Goal: Information Seeking & Learning: Learn about a topic

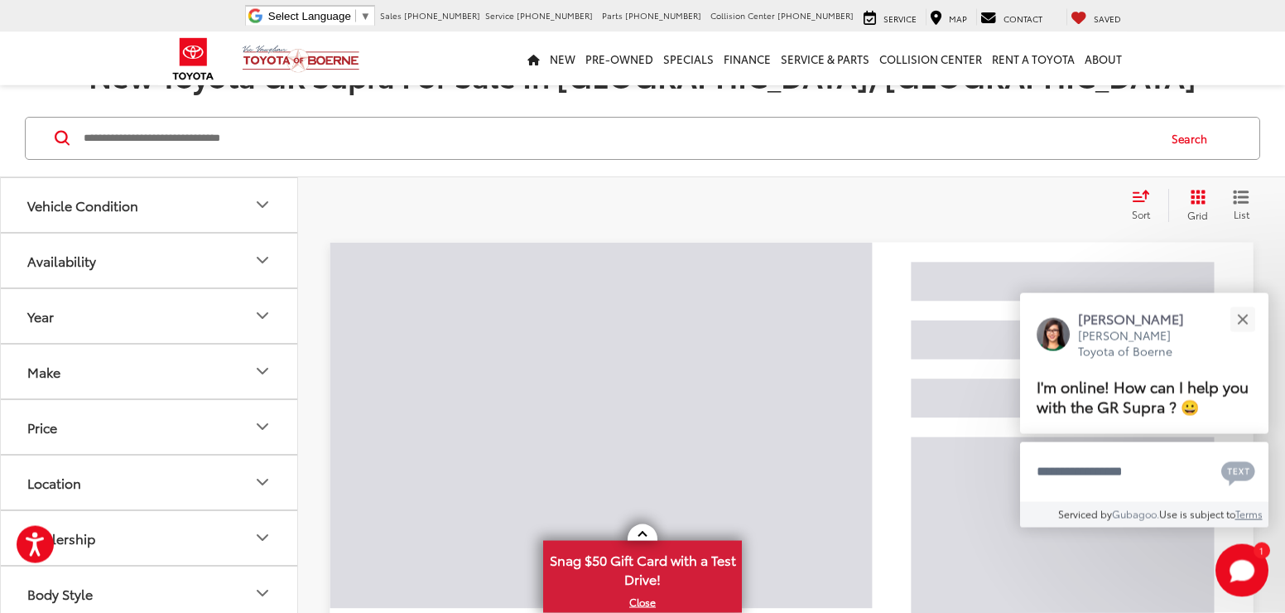
scroll to position [179, 0]
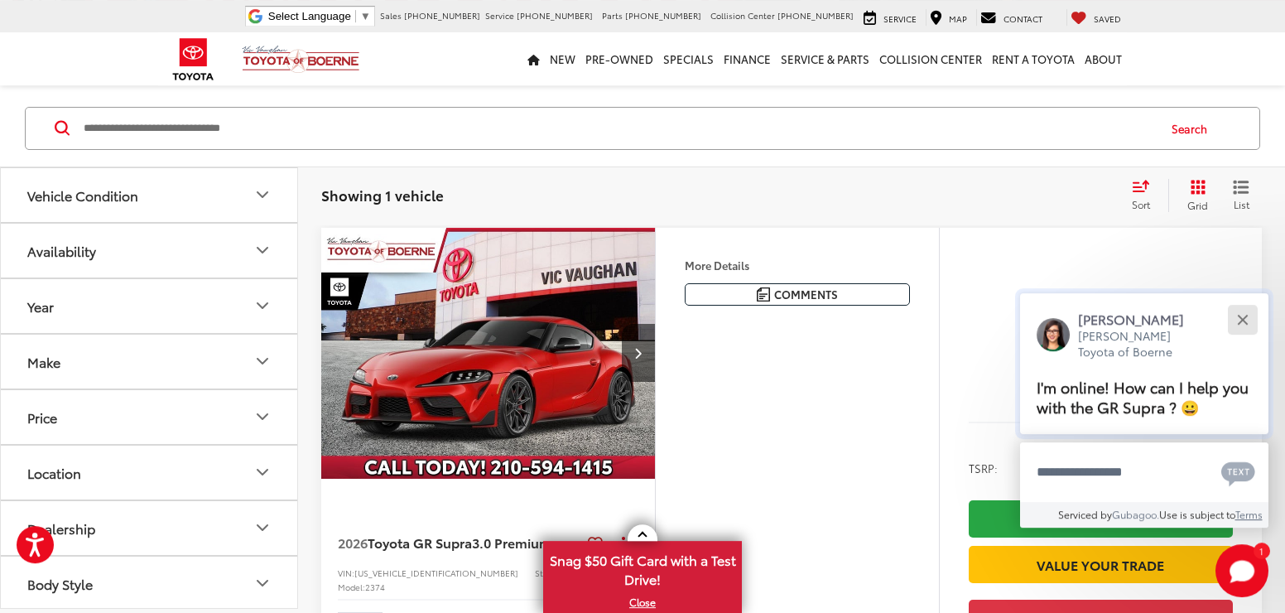
click at [1237, 323] on button "Close" at bounding box center [1243, 319] width 36 height 36
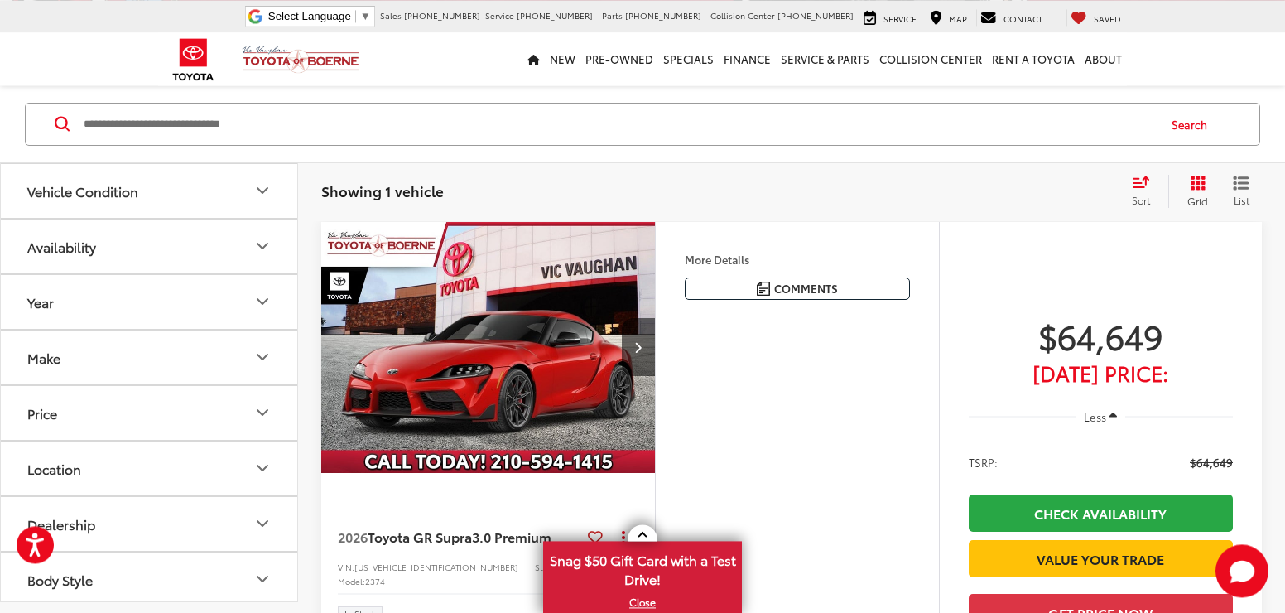
scroll to position [176, 0]
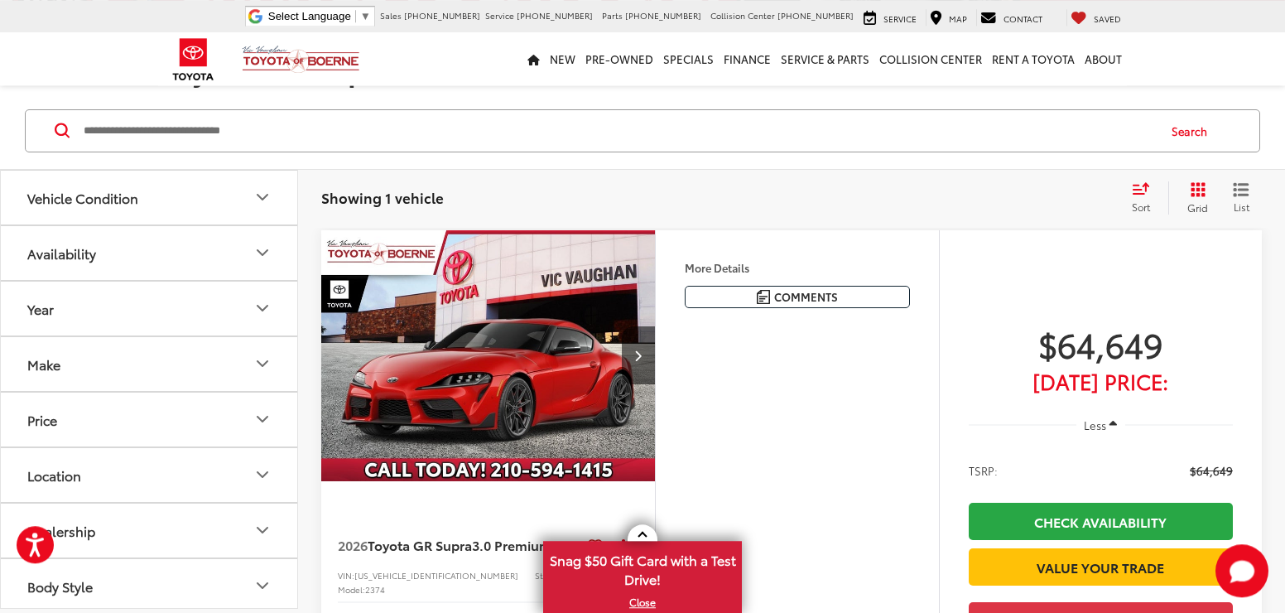
click at [581, 335] on img "2026 Toyota GR Supra 3.0 Premium 0" at bounding box center [488, 356] width 336 height 252
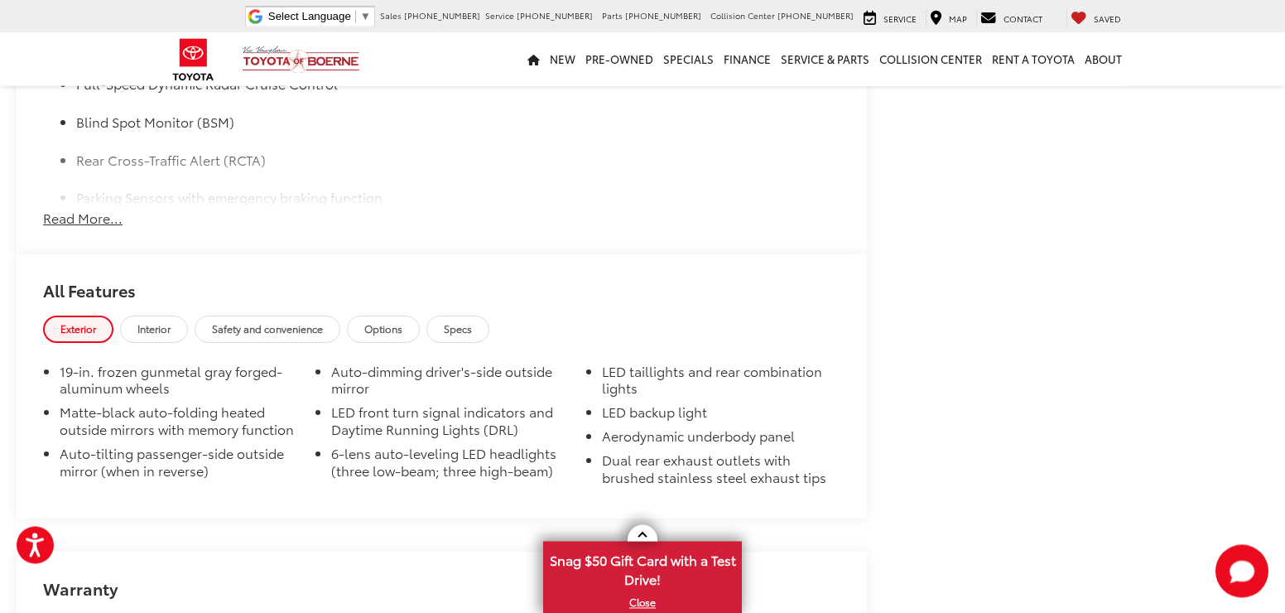
scroll to position [1520, 0]
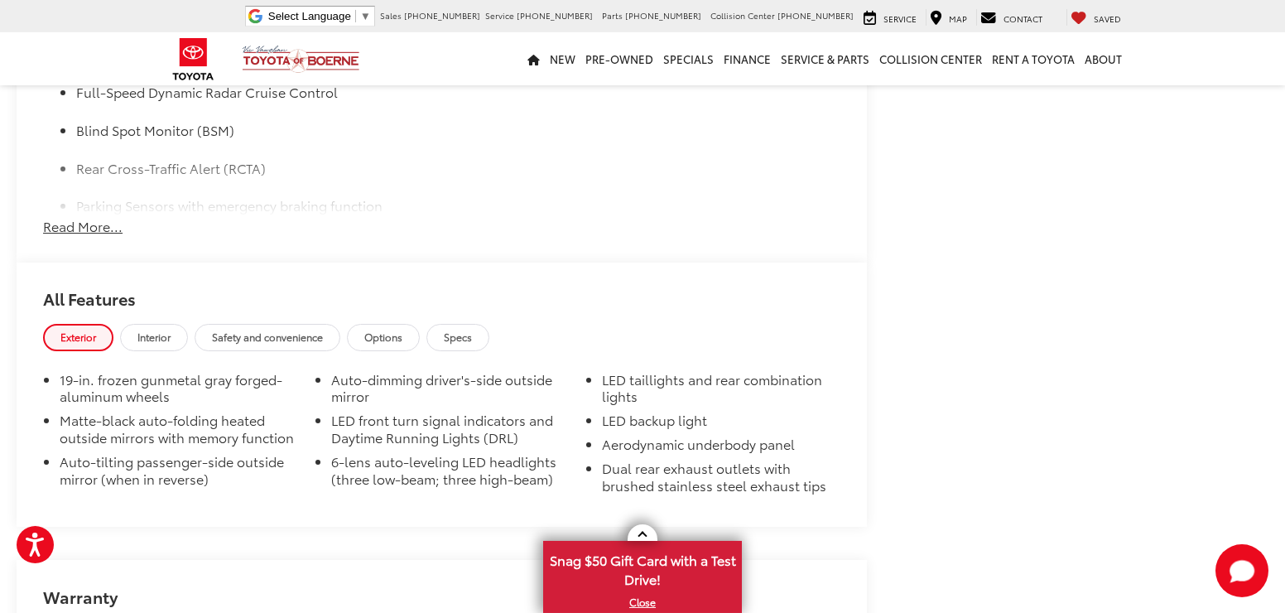
click at [170, 330] on span "Interior" at bounding box center [153, 337] width 33 height 14
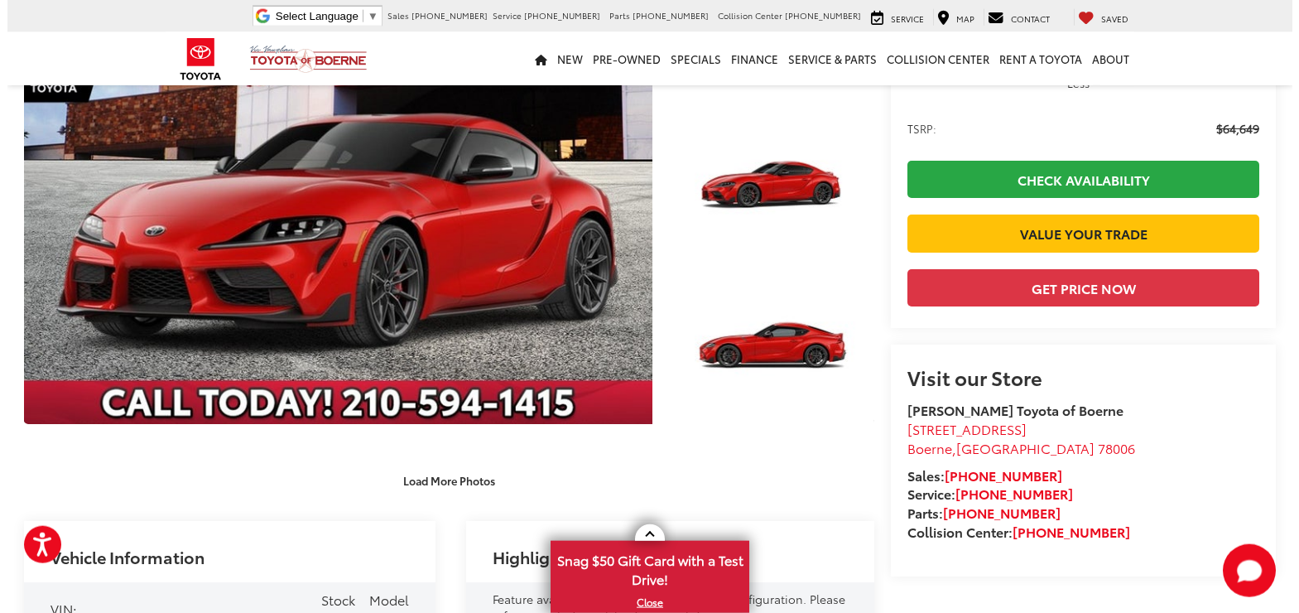
scroll to position [198, 0]
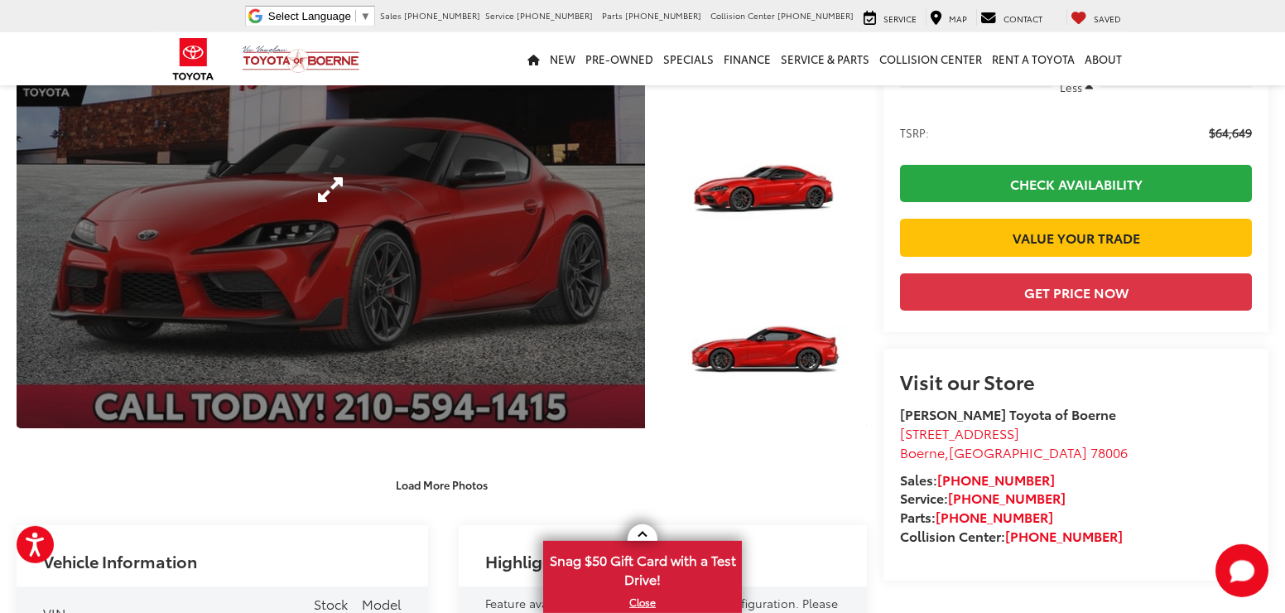
click at [389, 192] on link "Expand Photo 0" at bounding box center [331, 189] width 629 height 477
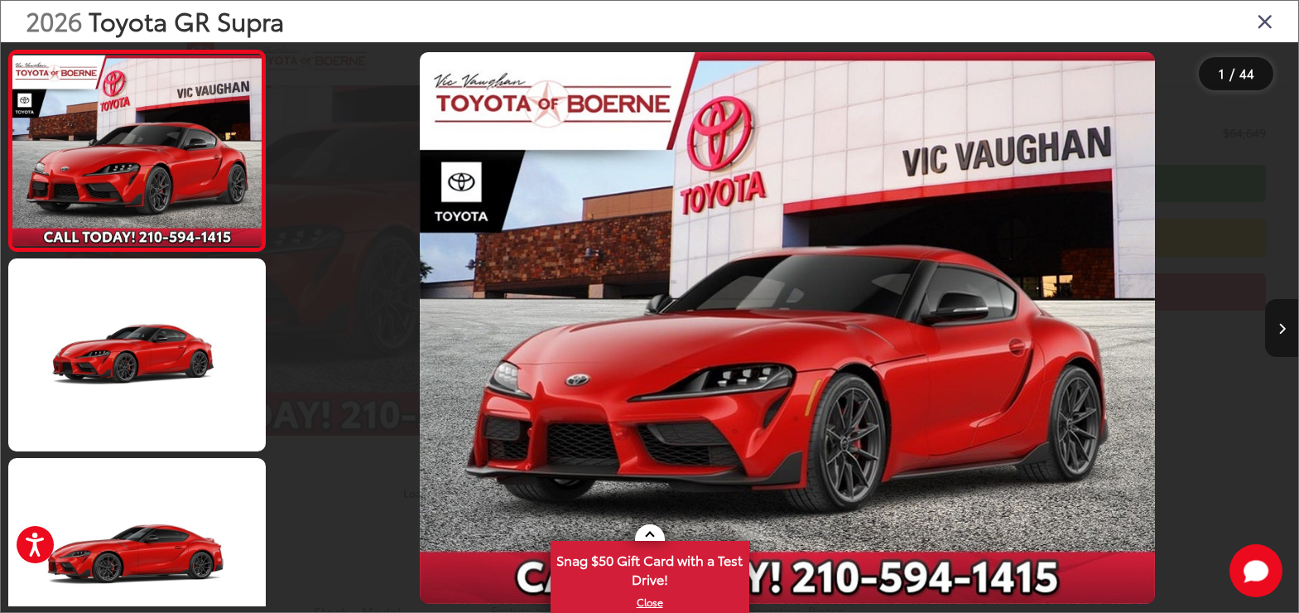
click at [1284, 336] on button "Next image" at bounding box center [1281, 328] width 33 height 58
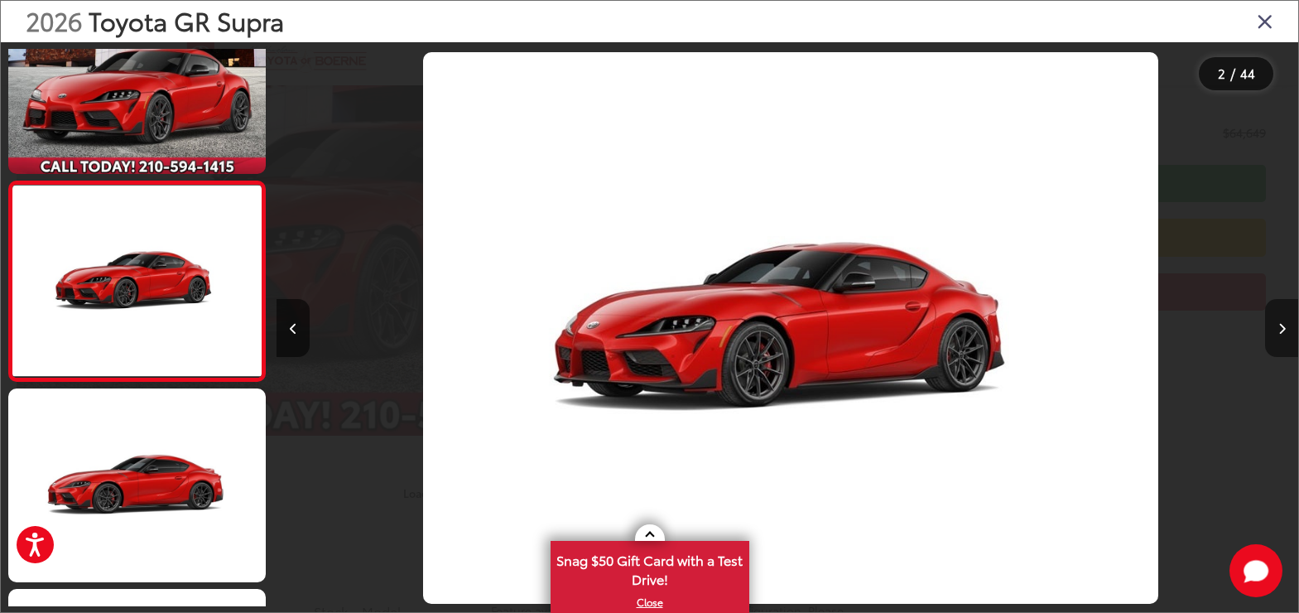
scroll to position [71, 0]
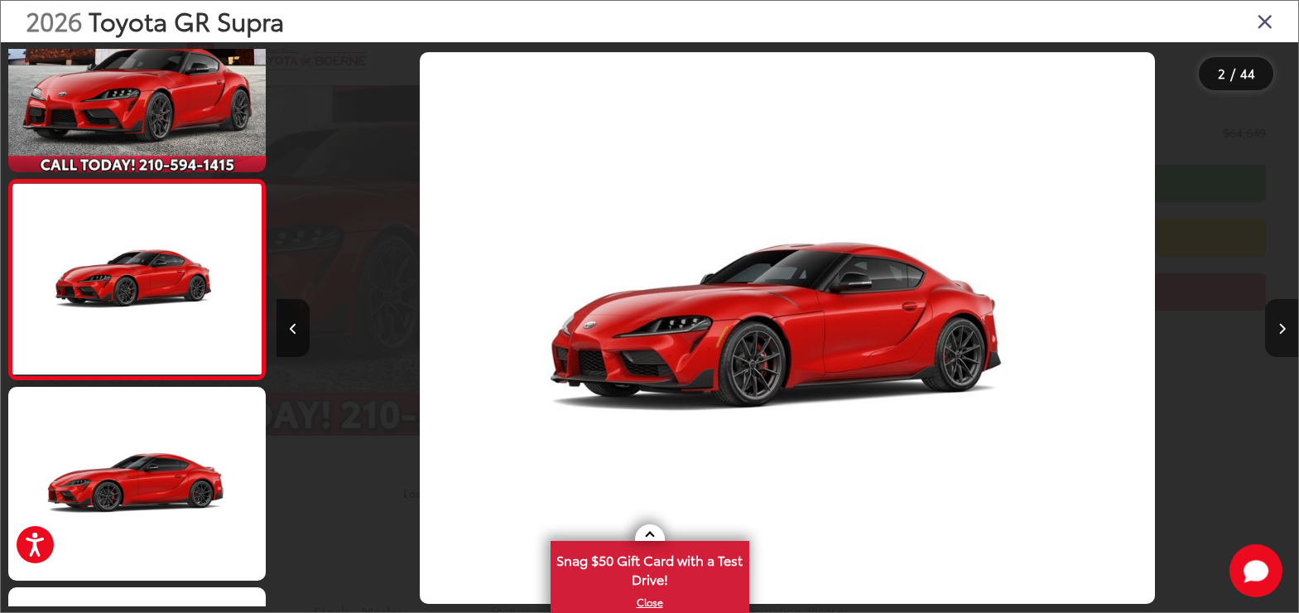
click at [1284, 336] on button "Next image" at bounding box center [1281, 328] width 33 height 58
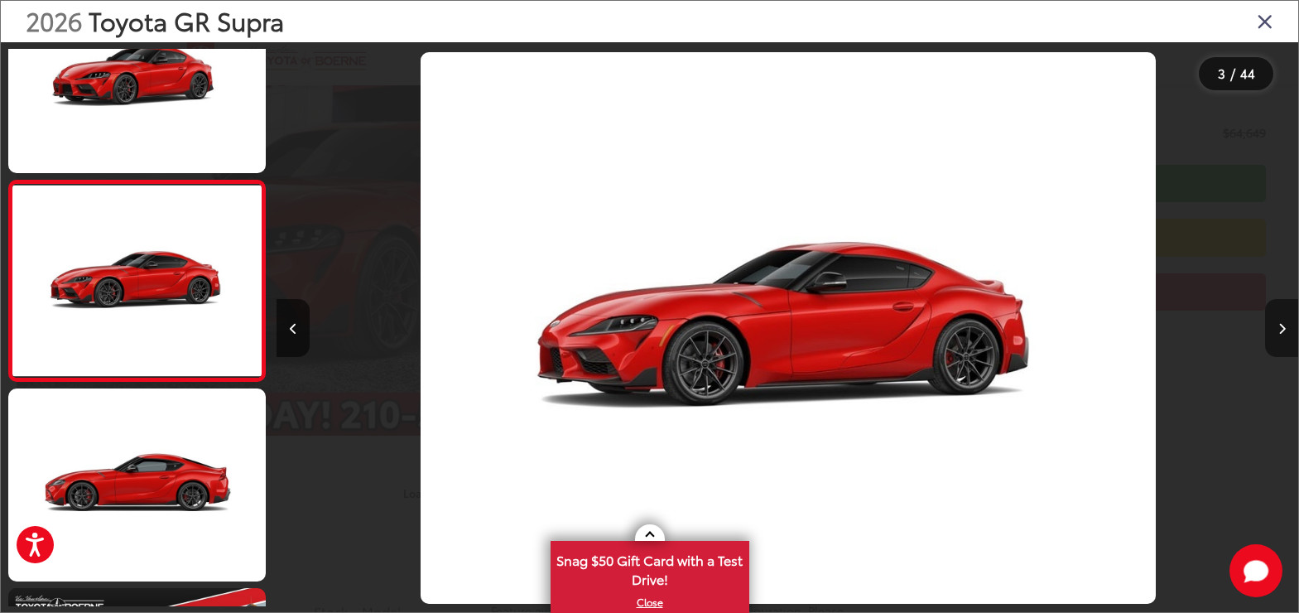
scroll to position [271, 0]
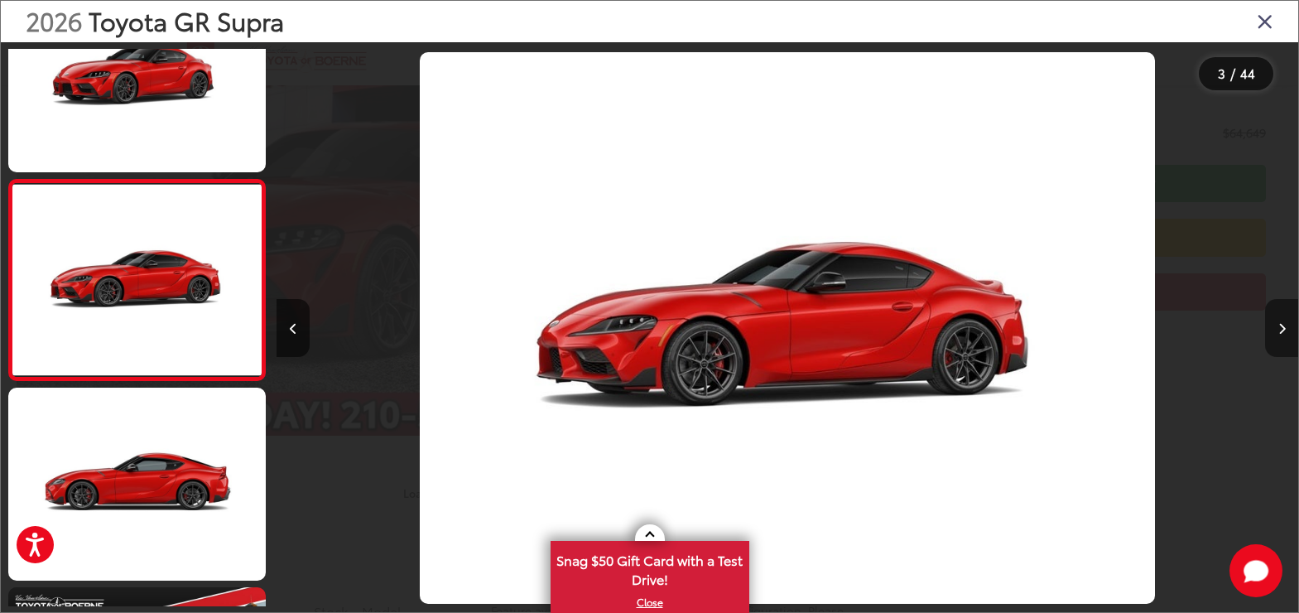
click at [1284, 336] on button "Next image" at bounding box center [1281, 328] width 33 height 58
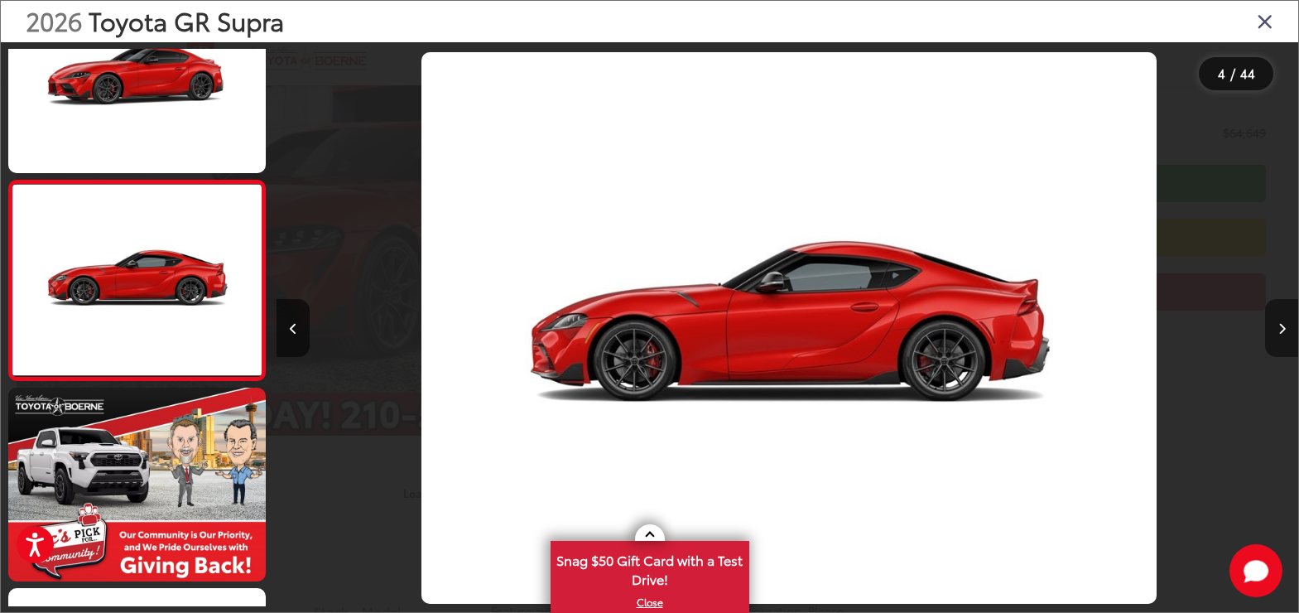
scroll to position [471, 0]
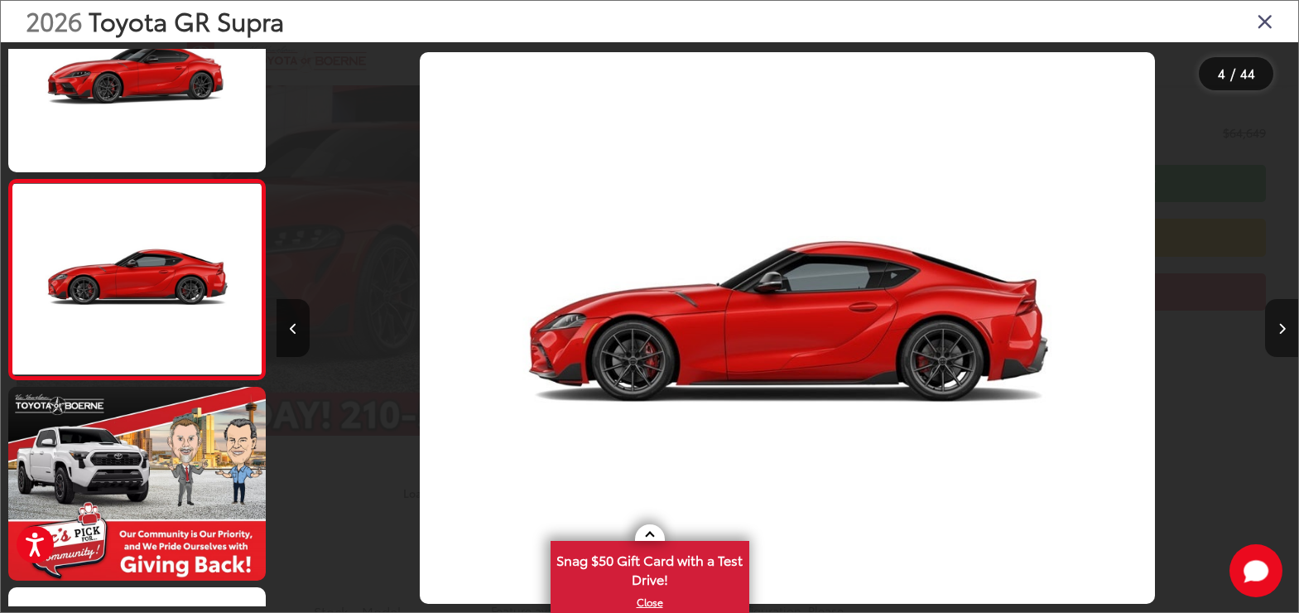
click at [1284, 336] on button "Next image" at bounding box center [1281, 328] width 33 height 58
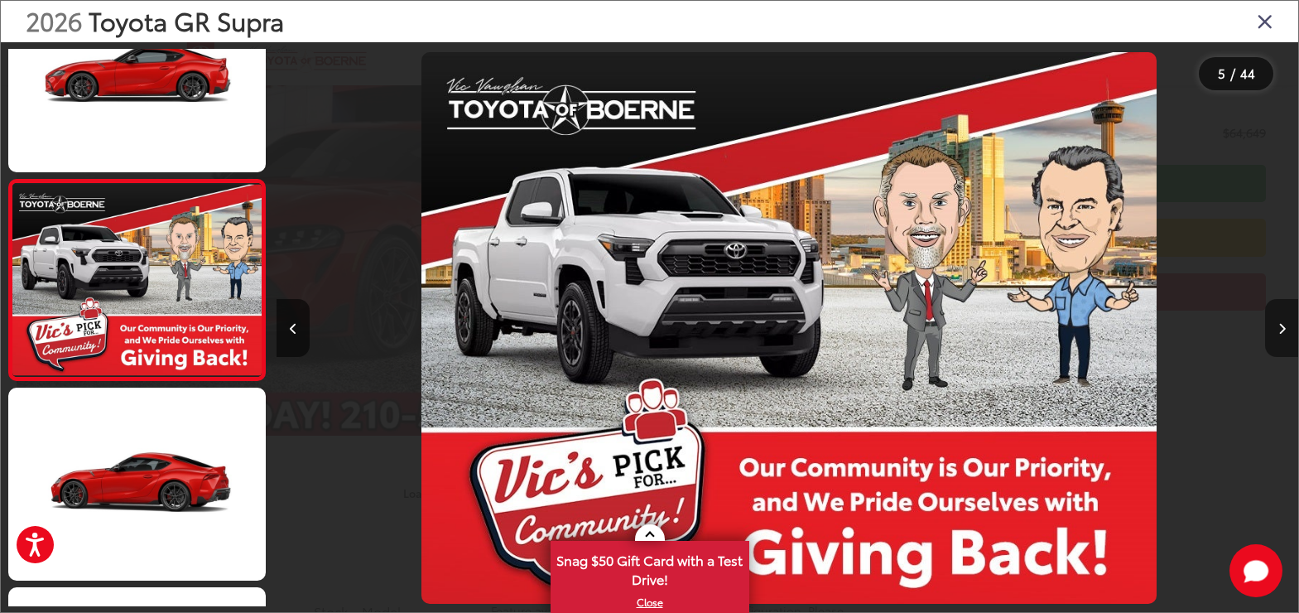
scroll to position [0, 4086]
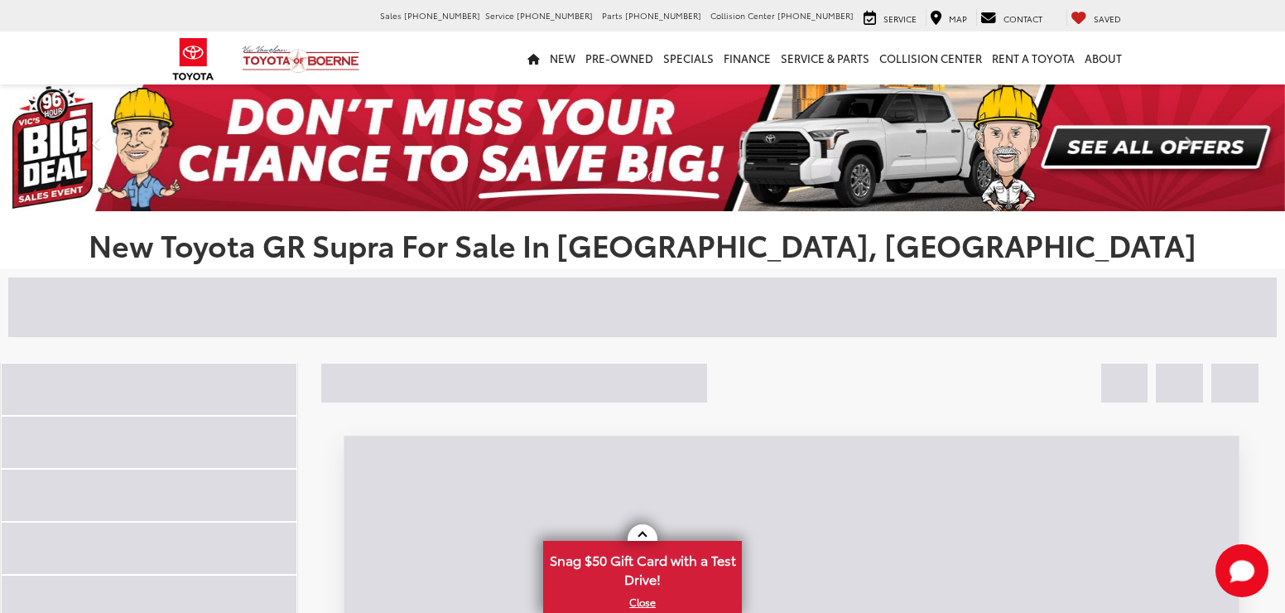
scroll to position [176, 0]
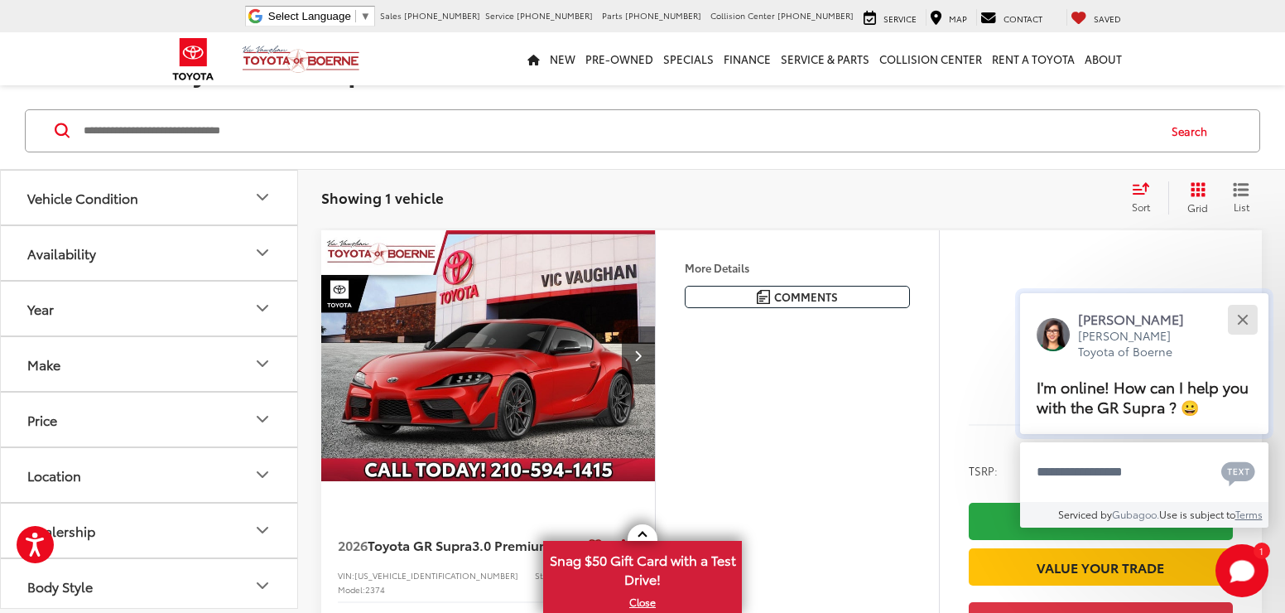
click at [1240, 320] on button "Close" at bounding box center [1243, 319] width 36 height 36
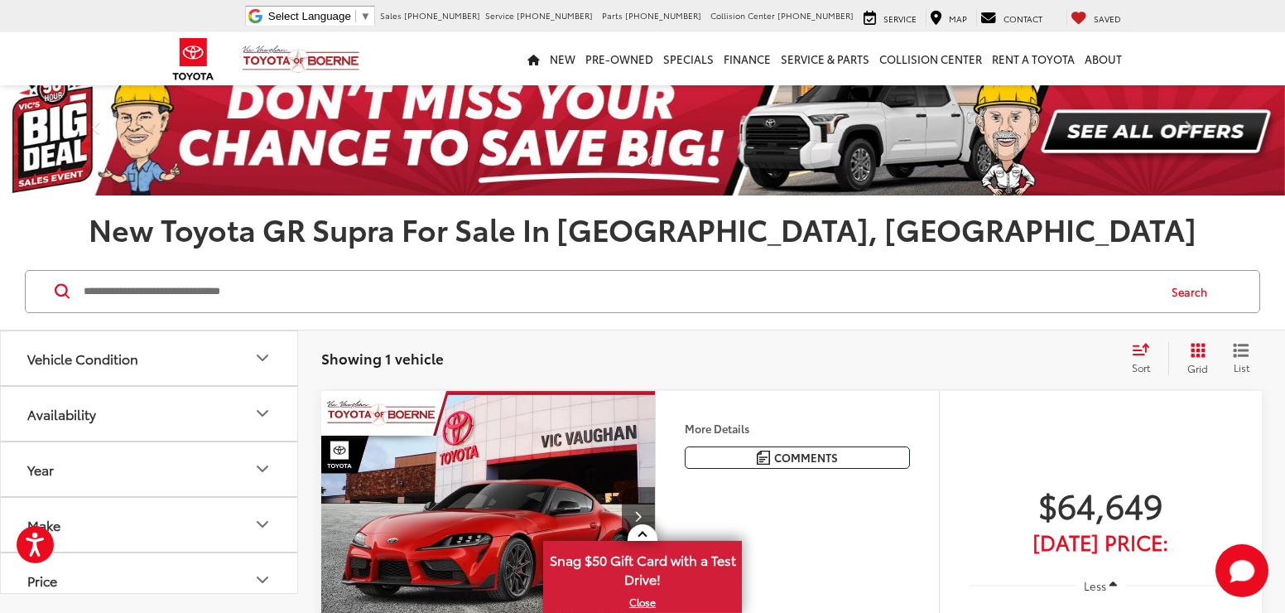
scroll to position [0, 0]
